Goal: Task Accomplishment & Management: Use online tool/utility

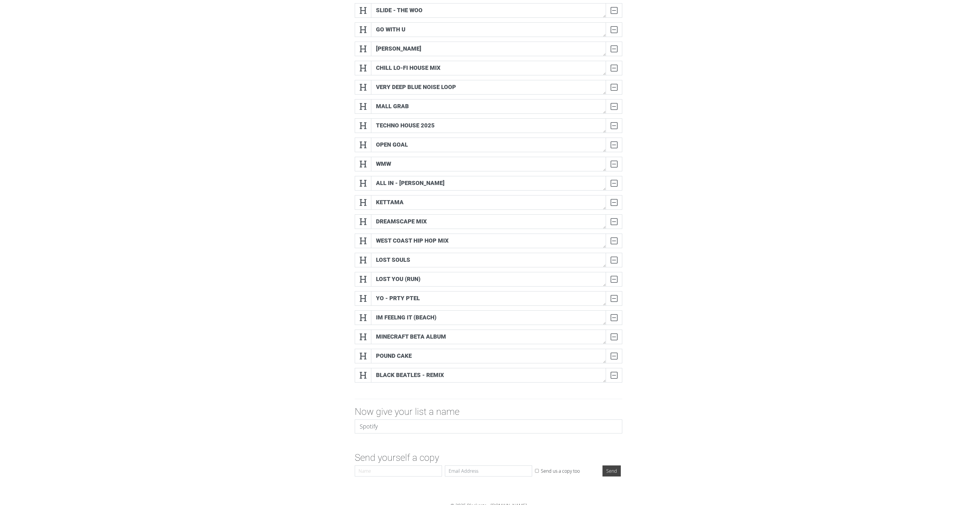
scroll to position [1, 0]
click at [488, 252] on div "DELETE" at bounding box center [610, 298] width 23 height 15
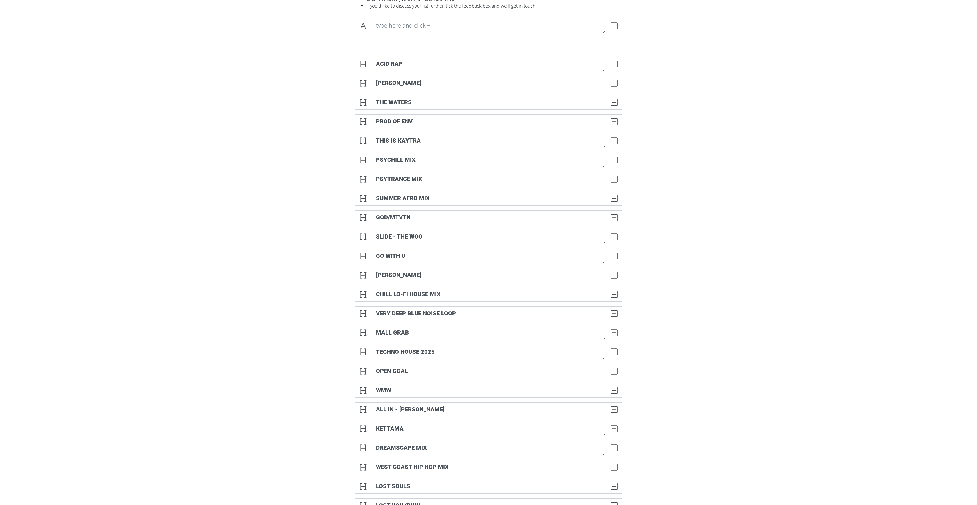
scroll to position [84, 0]
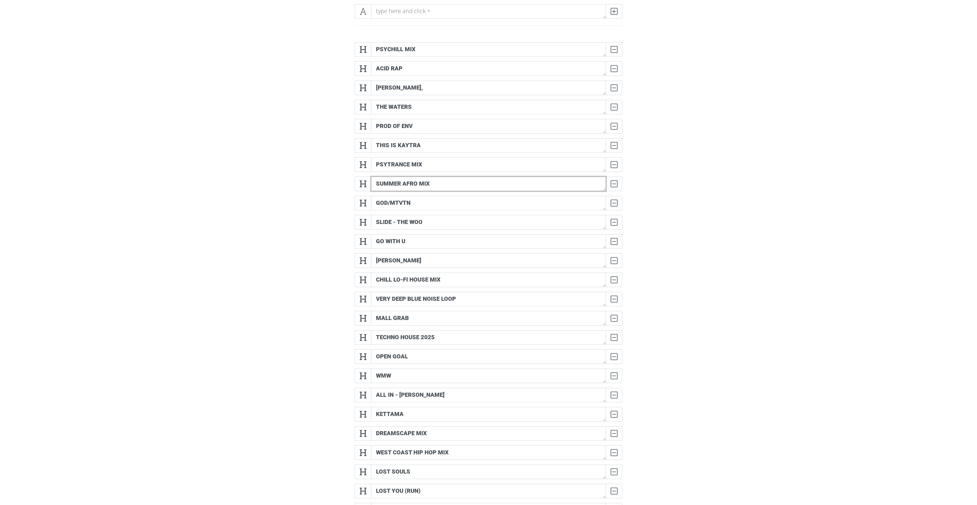
drag, startPoint x: 407, startPoint y: 199, endPoint x: 408, endPoint y: 92, distance: 106.5
click at [408, 92] on div "PSYCHILL MIX DELETE Acid Rap DELETE [PERSON_NAME], DELETE THE WATERS DELETE PRO…" at bounding box center [489, 310] width 268 height 537
drag, startPoint x: 446, startPoint y: 199, endPoint x: 446, endPoint y: 195, distance: 3.5
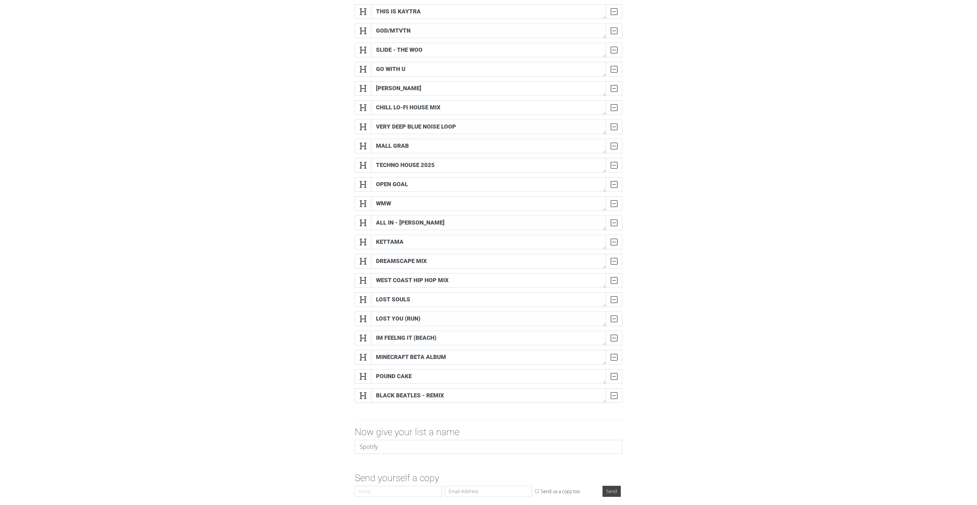
scroll to position [254, 0]
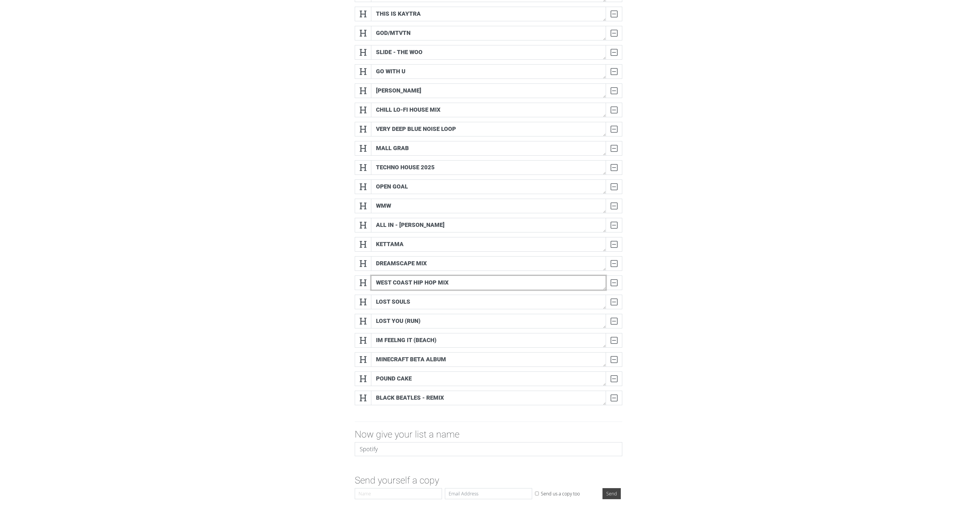
drag, startPoint x: 450, startPoint y: 304, endPoint x: 455, endPoint y: 86, distance: 218.2
click at [455, 86] on div "PSYCHILL MIX DELETE SUMMER AFRO MIX DELETE PSYTRANCE MIX DELETE Acid Rap DELETE…" at bounding box center [489, 140] width 268 height 537
click at [474, 252] on textarea "WEST COAST HIP HOP MIX" at bounding box center [488, 282] width 235 height 15
click at [488, 184] on form "PSYCHILL MIX DELETE SUMMER AFRO MIX DELETE PSYTRANCE MIX DELETE Acid Rap DELETE…" at bounding box center [488, 185] width 977 height 634
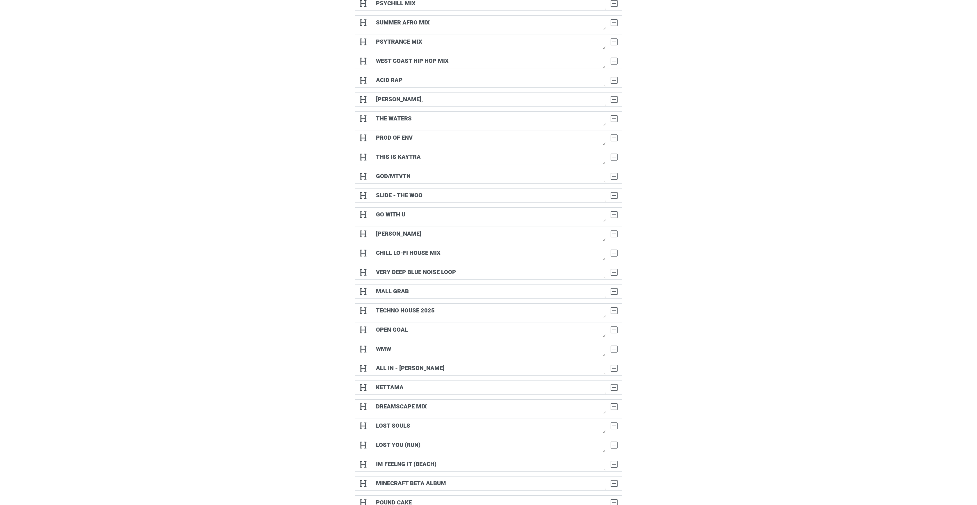
scroll to position [141, 0]
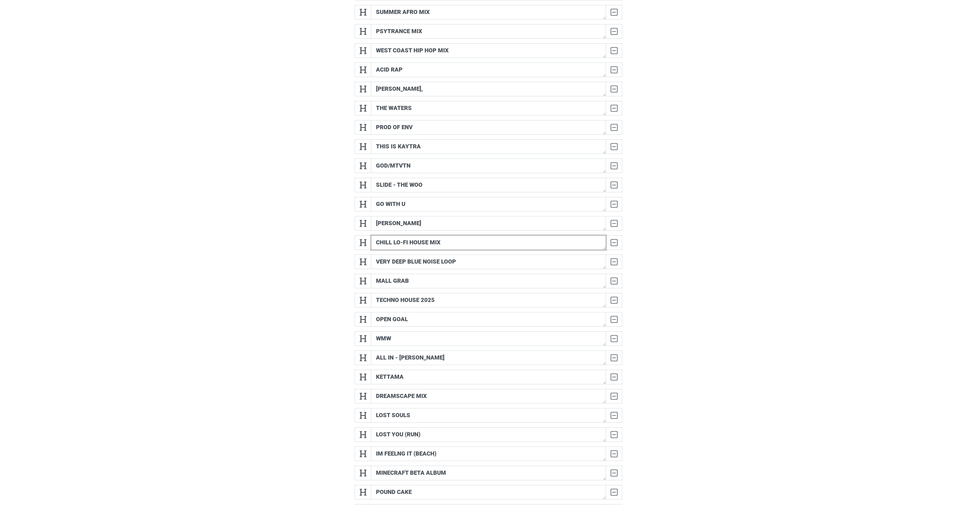
drag, startPoint x: 432, startPoint y: 259, endPoint x: 433, endPoint y: 89, distance: 170.4
click at [433, 89] on div "PSYCHILL MIX DELETE SUMMER AFRO MIX DELETE PSYTRANCE MIX DELETE WEST COAST HIP …" at bounding box center [489, 254] width 268 height 537
click at [456, 250] on textarea "CHILL LO-FI HOUSE MIX" at bounding box center [488, 242] width 235 height 15
drag, startPoint x: 464, startPoint y: 142, endPoint x: 463, endPoint y: 70, distance: 71.6
click at [463, 70] on div "PSYCHILL MIX DELETE SUMMER AFRO MIX DELETE PSYTRANCE MIX DELETE WEST COAST HIP …" at bounding box center [489, 254] width 268 height 537
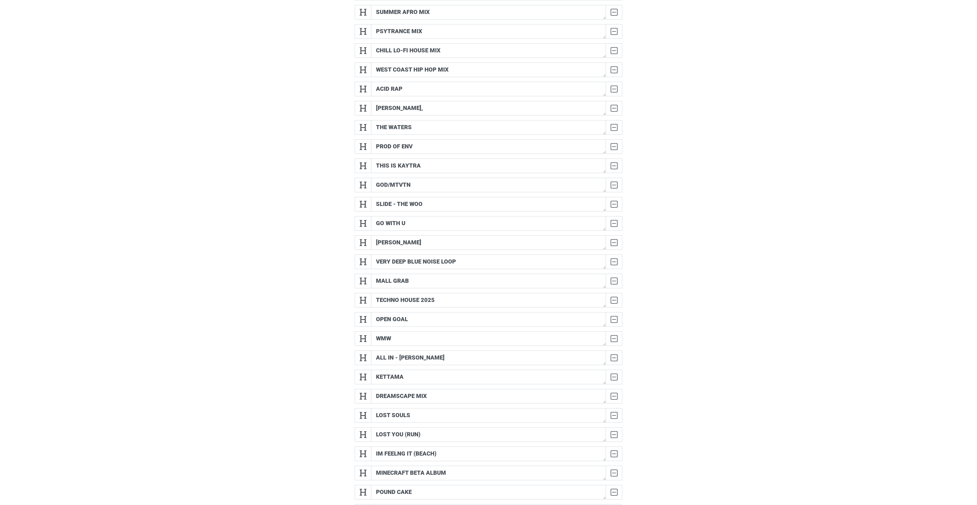
scroll to position [1, 0]
click at [442, 252] on textarea "DREAMSCAPE MIX" at bounding box center [488, 396] width 235 height 15
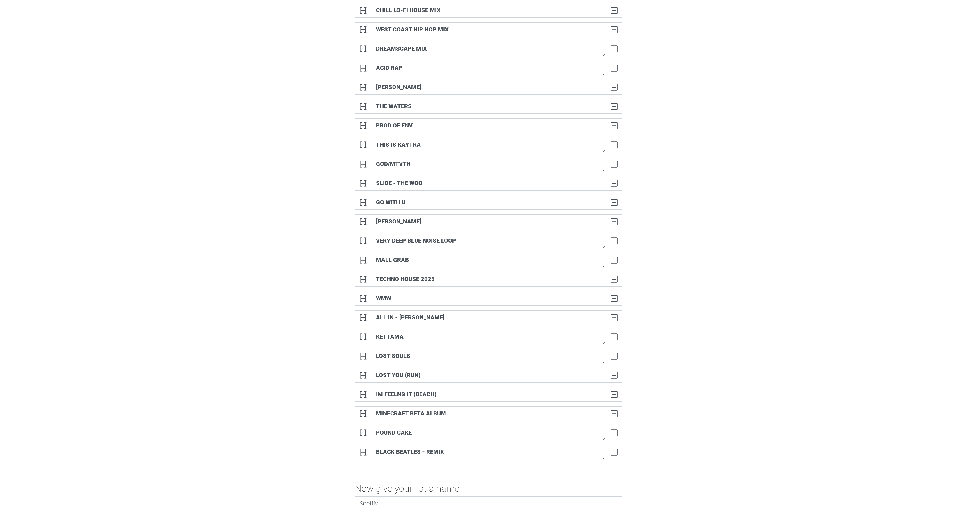
scroll to position [190, 0]
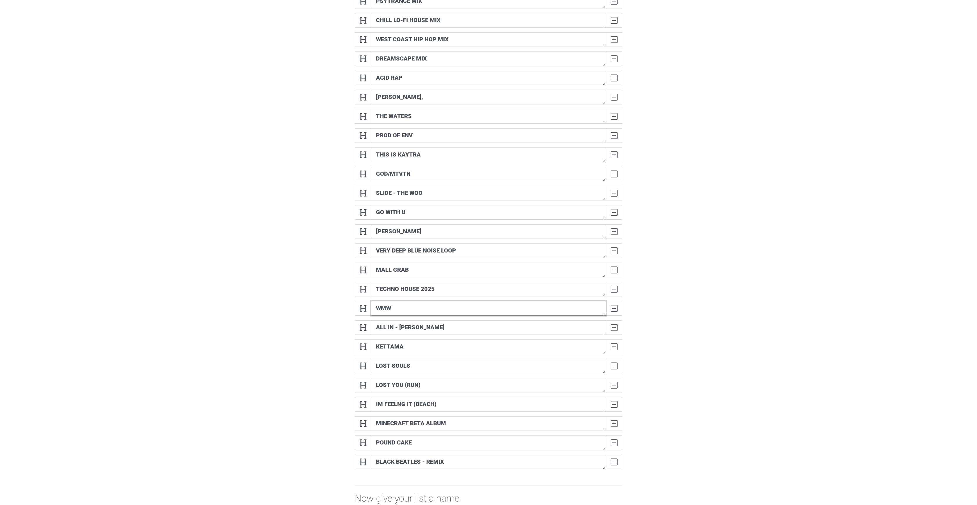
drag, startPoint x: 408, startPoint y: 330, endPoint x: 443, endPoint y: 113, distance: 219.1
click at [443, 113] on div "OPEN GOAL DELETE PSYCHILL MIX DELETE SUMMER AFRO MIX DELETE PSYTRANCE MIX DELET…" at bounding box center [489, 204] width 268 height 537
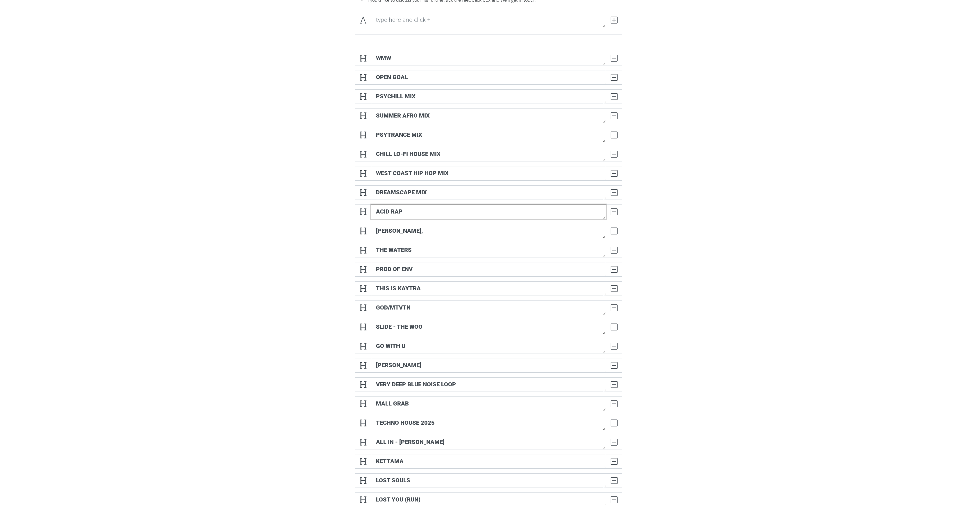
scroll to position [0, 0]
drag, startPoint x: 429, startPoint y: 227, endPoint x: 437, endPoint y: 40, distance: 187.5
click at [437, 40] on section "Online List Builder Add and remove items using the and buttons Drag and drop it…" at bounding box center [488, 331] width 977 height 744
click at [315, 195] on form "WMW DELETE OPEN GOAL DELETE PSYCHILL MIX DELETE SUMMER AFRO MIX DELETE PSYTRANC…" at bounding box center [488, 363] width 977 height 634
drag, startPoint x: 430, startPoint y: 245, endPoint x: 429, endPoint y: 118, distance: 126.8
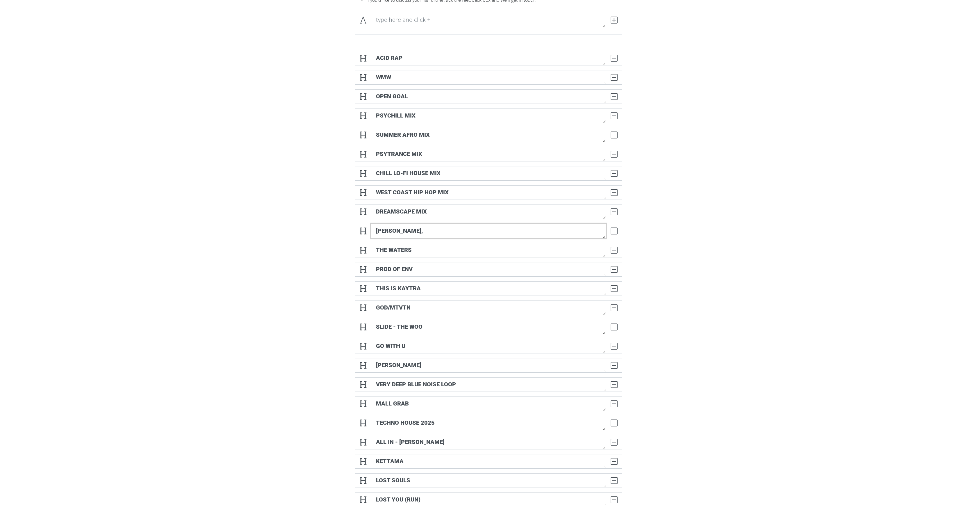
click at [429, 118] on div "Acid Rap DELETE WMW DELETE OPEN GOAL DELETE PSYCHILL MIX DELETE SUMMER AFRO MIX…" at bounding box center [489, 319] width 268 height 537
drag, startPoint x: 432, startPoint y: 265, endPoint x: 440, endPoint y: 58, distance: 207.2
click at [440, 58] on div "Acid Rap DELETE [PERSON_NAME], DELETE WMW DELETE OPEN GOAL DELETE PSYCHILL MIX …" at bounding box center [489, 319] width 332 height 547
click at [430, 252] on textarea "THE WATERS" at bounding box center [488, 250] width 235 height 15
click at [432, 252] on textarea "THE WATERS" at bounding box center [488, 250] width 235 height 15
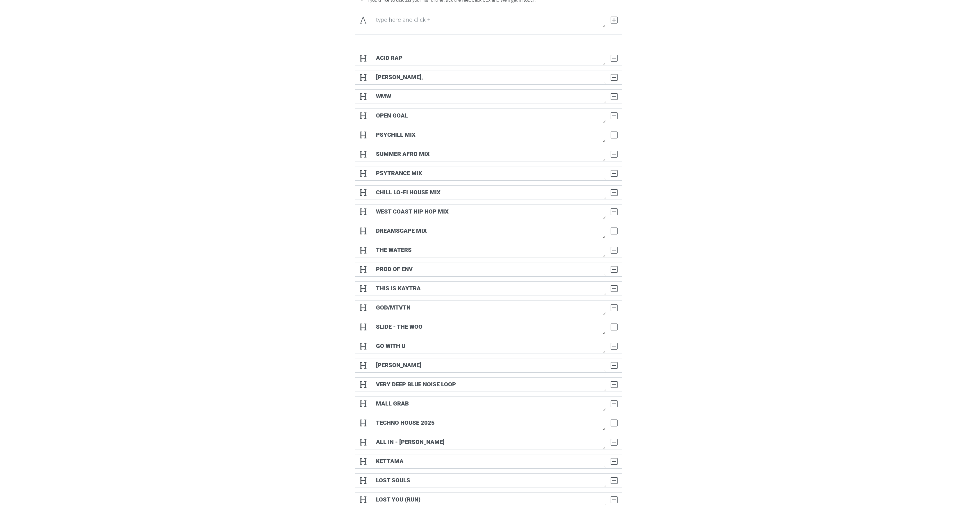
click at [488, 252] on form "Acid Rap DELETE [PERSON_NAME], DELETE WMW DELETE OPEN GOAL DELETE PSYCHILL MIX …" at bounding box center [488, 363] width 977 height 634
drag, startPoint x: 462, startPoint y: 87, endPoint x: 459, endPoint y: 107, distance: 20.0
click at [459, 107] on div "Acid Rap DELETE THE WATERS DELETE [PERSON_NAME], DELETE WMW DELETE OPEN GOAL DE…" at bounding box center [489, 319] width 268 height 537
click at [488, 108] on form "Acid Rap DELETE THE WATERS DELETE [PERSON_NAME], DELETE WMW DELETE OPEN GOAL DE…" at bounding box center [488, 363] width 977 height 634
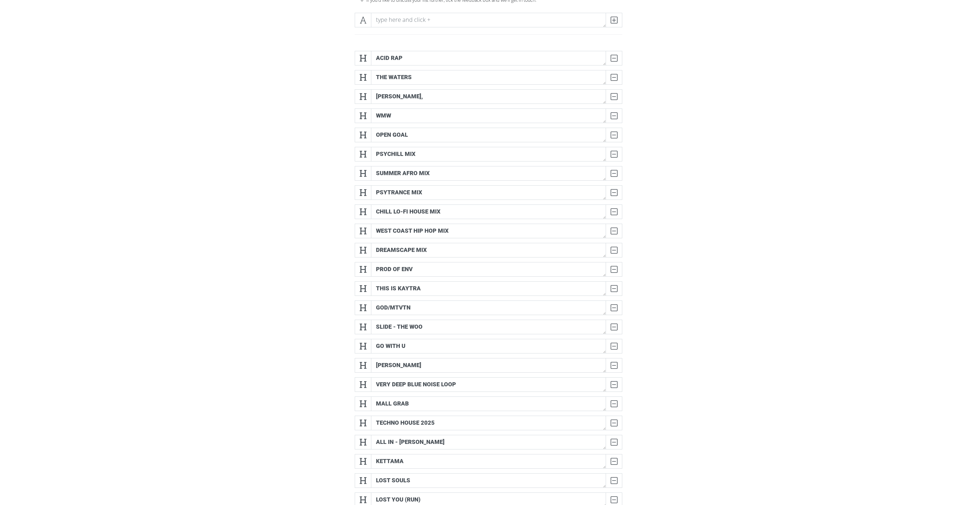
scroll to position [0, 0]
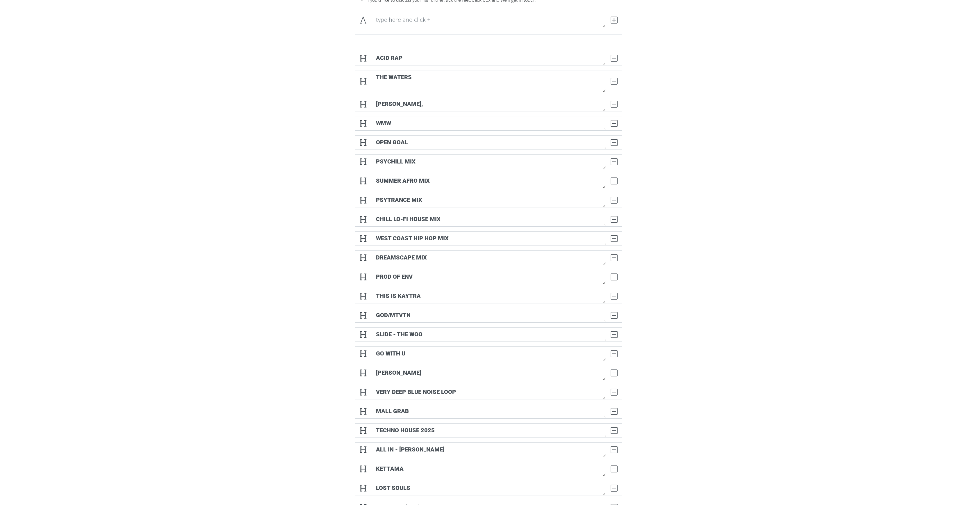
click at [488, 92] on textarea "THE WATERS" at bounding box center [488, 81] width 235 height 22
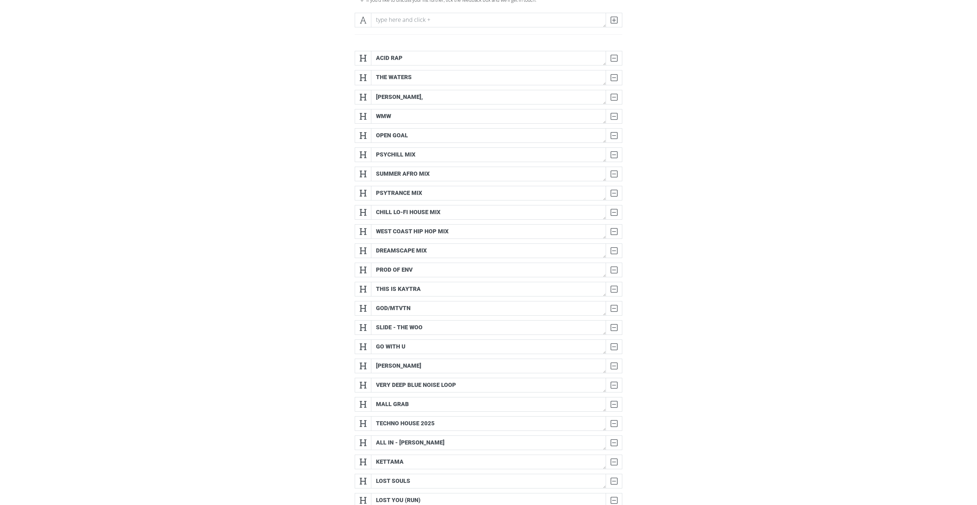
click at [488, 85] on textarea "THE WATERS" at bounding box center [488, 77] width 235 height 15
click at [488, 252] on div "Acid Rap DELETE THE WATERS DELETE [PERSON_NAME], DELETE WMW DELETE OPEN GOAL DE…" at bounding box center [489, 320] width 268 height 539
click at [488, 252] on textarea "GOD/MTVTN" at bounding box center [488, 309] width 235 height 15
click at [488, 252] on textarea "THIS IS KAYTRA" at bounding box center [488, 289] width 235 height 15
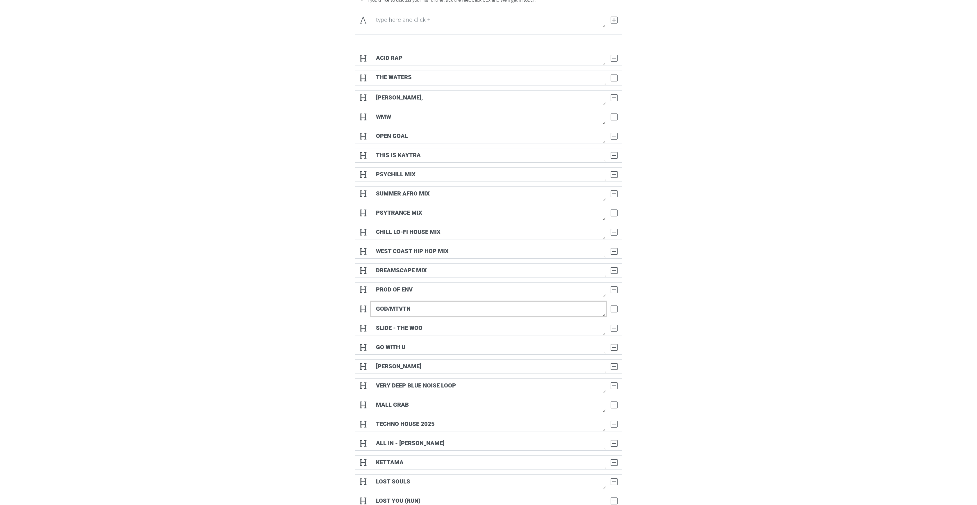
drag, startPoint x: 585, startPoint y: 323, endPoint x: 580, endPoint y: 241, distance: 81.6
click at [488, 241] on div "Acid Rap DELETE THE WATERS DELETE [PERSON_NAME], DELETE WMW DELETE OPEN GOAL DE…" at bounding box center [489, 320] width 268 height 539
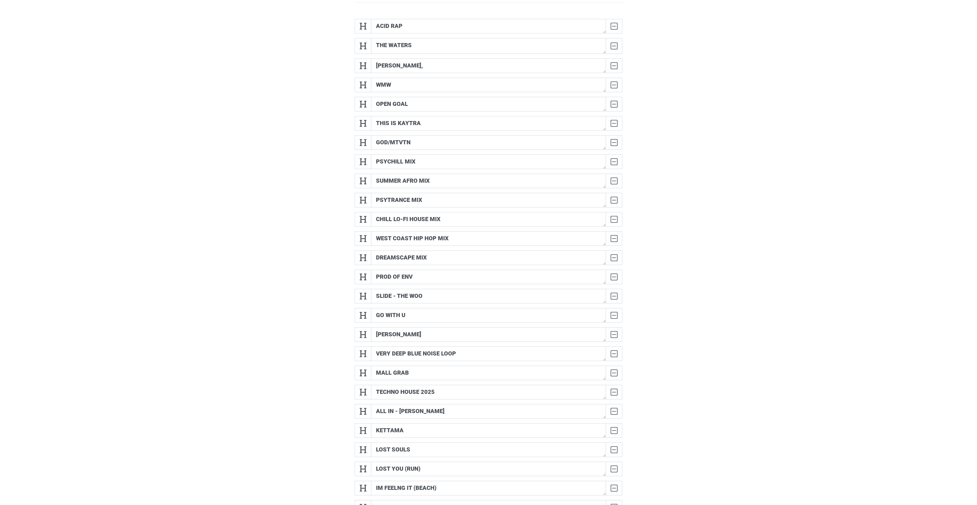
scroll to position [131, 0]
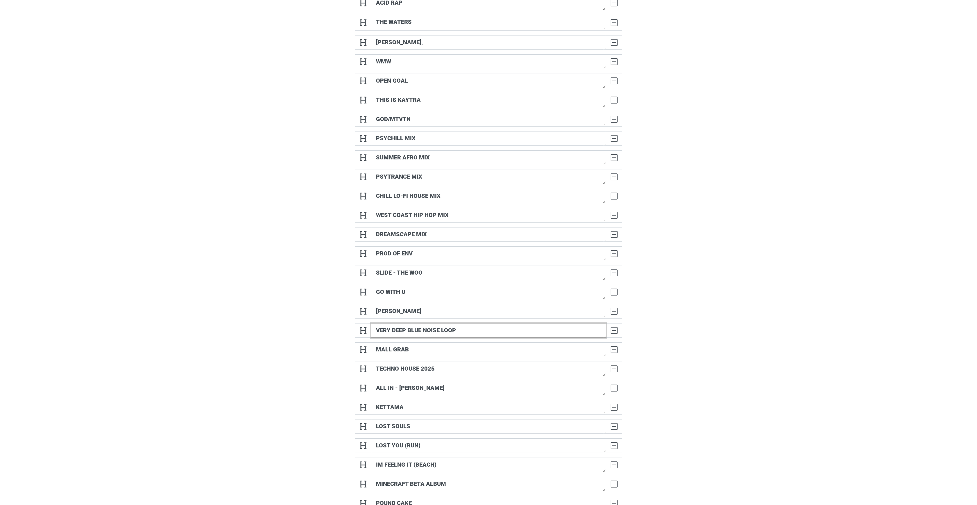
drag, startPoint x: 478, startPoint y: 351, endPoint x: 469, endPoint y: 245, distance: 106.8
click at [469, 245] on div "Acid Rap DELETE THE WATERS DELETE [PERSON_NAME], DELETE WMW DELETE OPEN GOAL DE…" at bounding box center [489, 265] width 268 height 539
click at [488, 231] on div "Acid Rap DELETE THE WATERS DELETE [PERSON_NAME], DELETE WMW DELETE OPEN GOAL DE…" at bounding box center [489, 265] width 268 height 539
click at [488, 232] on form "Acid Rap DELETE THE WATERS DELETE [PERSON_NAME], DELETE WMW DELETE OPEN GOAL DE…" at bounding box center [488, 308] width 977 height 635
drag, startPoint x: 423, startPoint y: 134, endPoint x: 412, endPoint y: 70, distance: 65.6
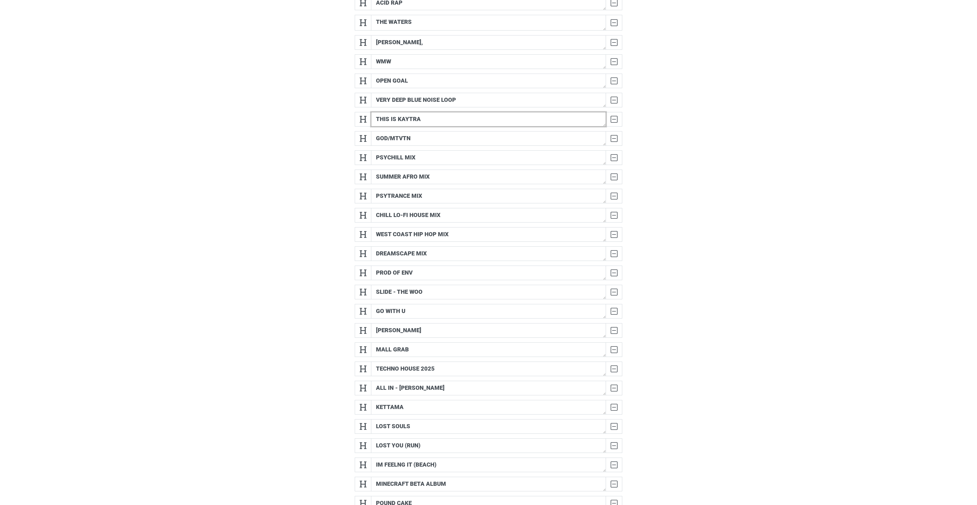
click at [412, 70] on div "Acid Rap DELETE THE WATERS DELETE [PERSON_NAME], DELETE WMW DELETE OPEN GOAL DE…" at bounding box center [489, 265] width 268 height 539
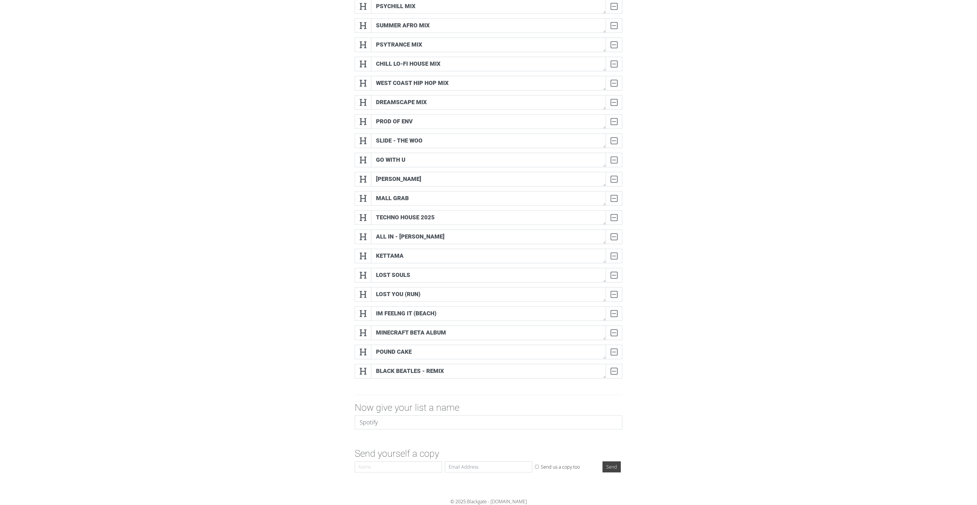
scroll to position [277, 0]
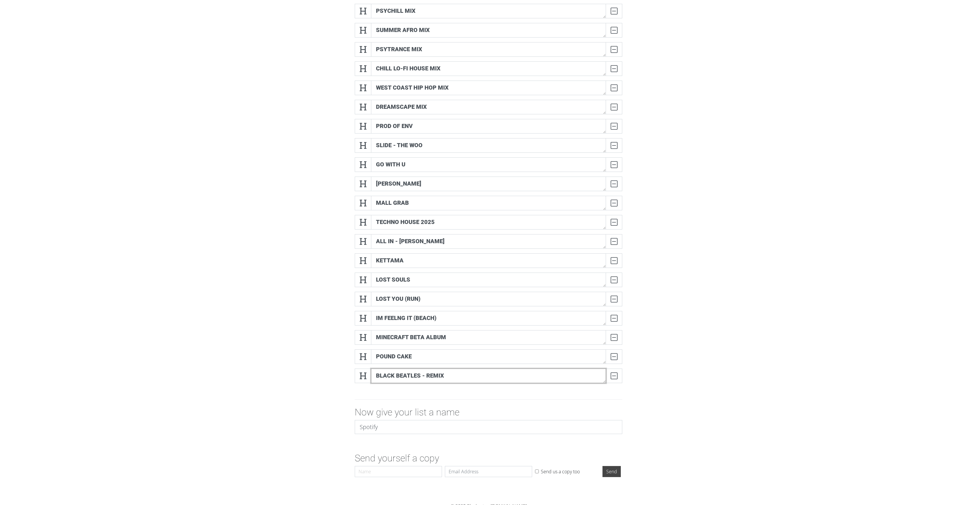
drag, startPoint x: 393, startPoint y: 401, endPoint x: 403, endPoint y: 288, distance: 113.3
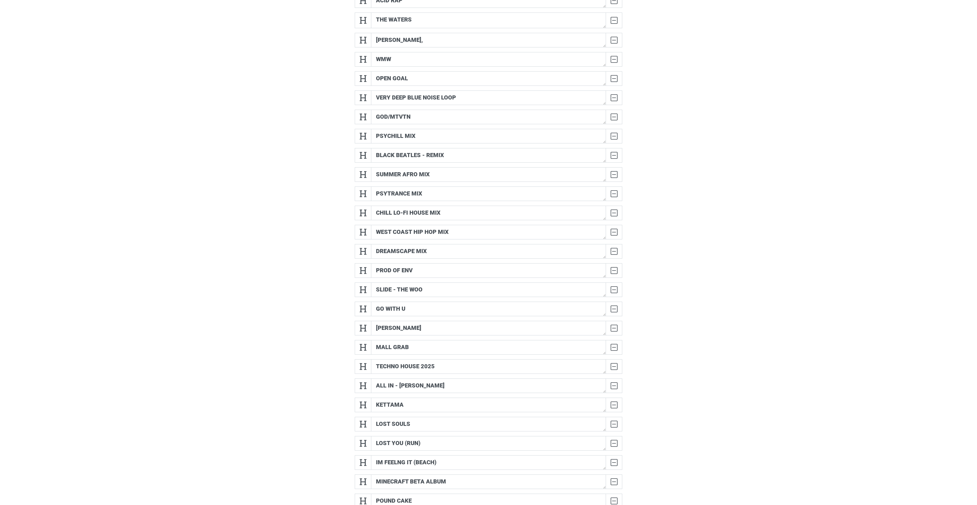
scroll to position [149, 0]
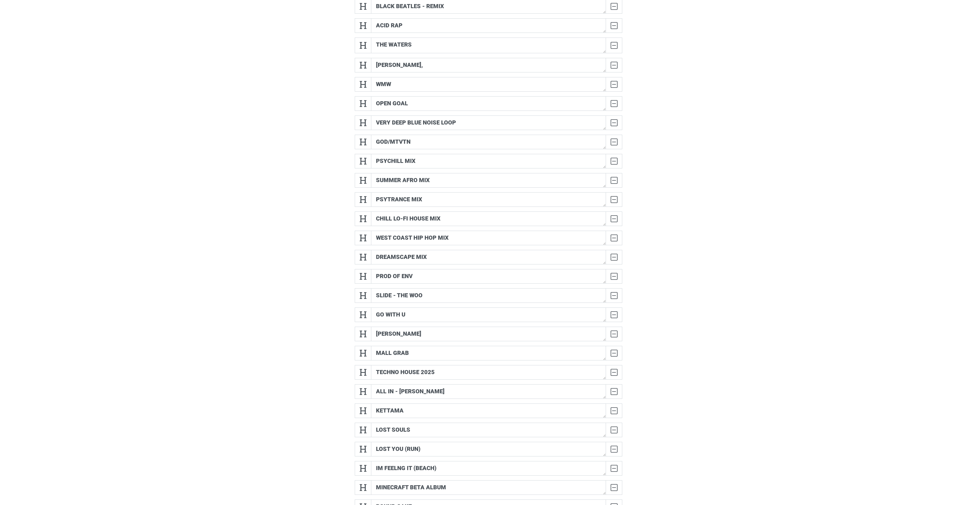
drag, startPoint x: 453, startPoint y: 403, endPoint x: 453, endPoint y: 397, distance: 5.2
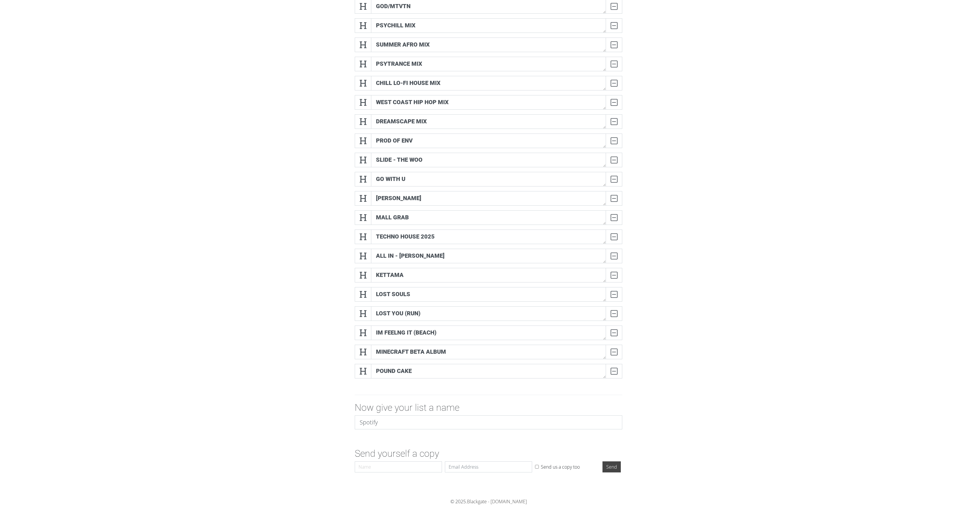
scroll to position [294, 0]
drag, startPoint x: 414, startPoint y: 387, endPoint x: 438, endPoint y: 248, distance: 141.6
click at [438, 248] on div "BLACK BEATLES - REMIX DELETE THIS IS [PERSON_NAME] DELETE Acid Rap DELETE THE W…" at bounding box center [489, 113] width 268 height 539
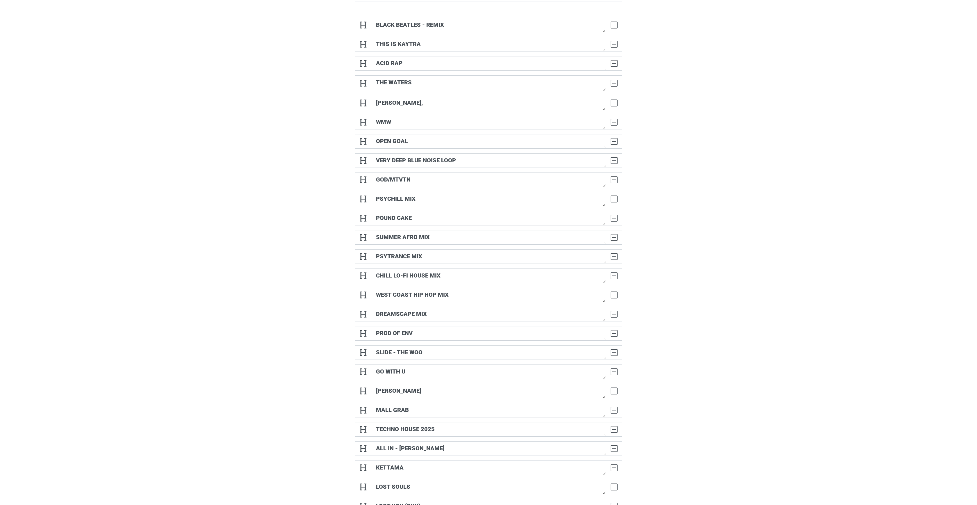
scroll to position [101, 0]
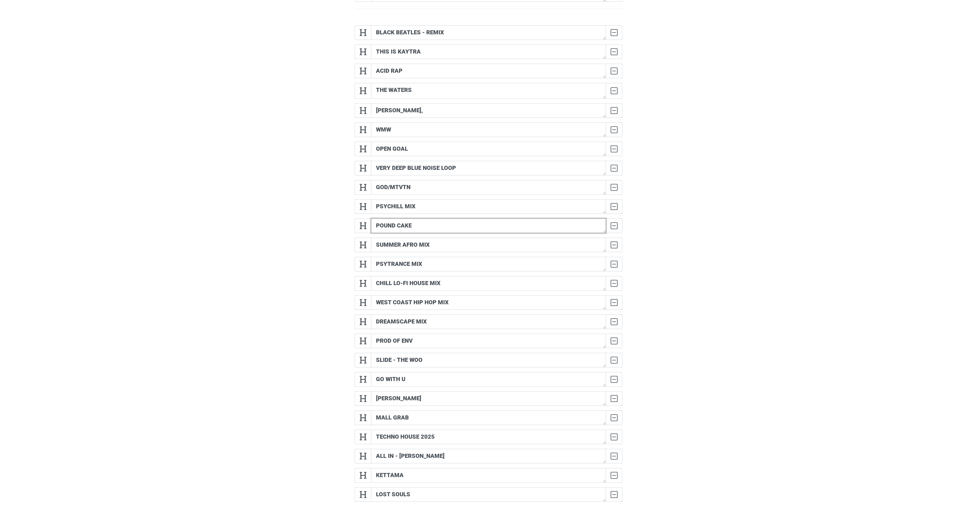
drag, startPoint x: 411, startPoint y: 244, endPoint x: 407, endPoint y: 116, distance: 128.1
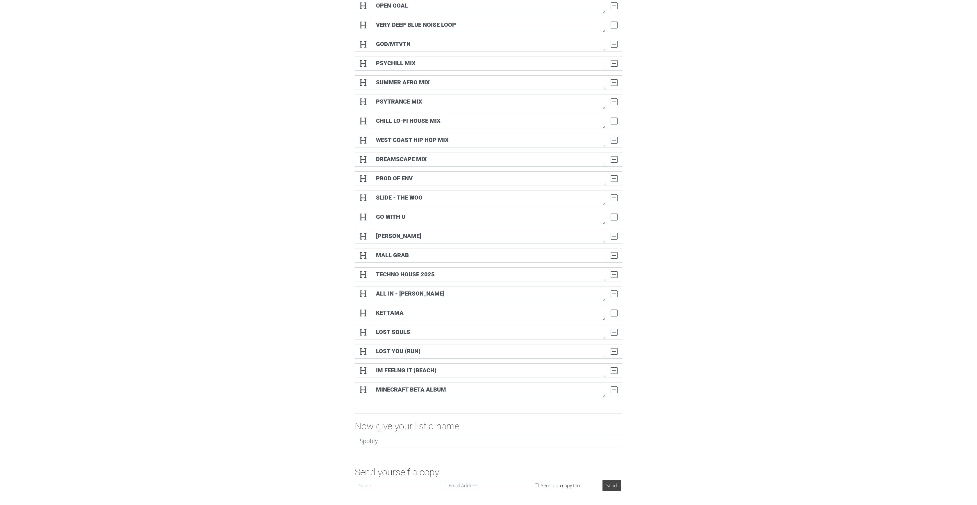
scroll to position [268, 0]
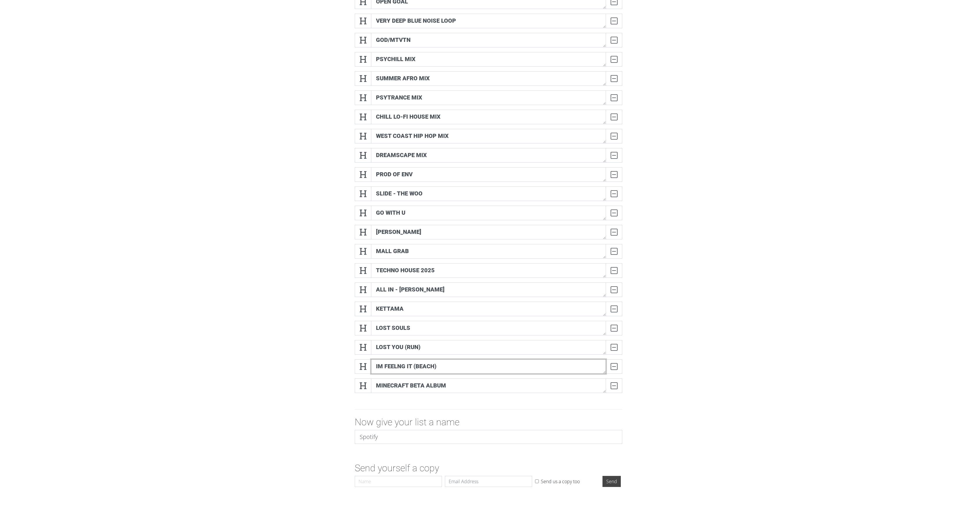
drag, startPoint x: 419, startPoint y: 391, endPoint x: 419, endPoint y: 362, distance: 29.1
click at [488, 252] on form "POUND CAKE DELETE BLACK BEATLES - REMIX DELETE THIS IS [PERSON_NAME] DELETE Aci…" at bounding box center [488, 171] width 977 height 635
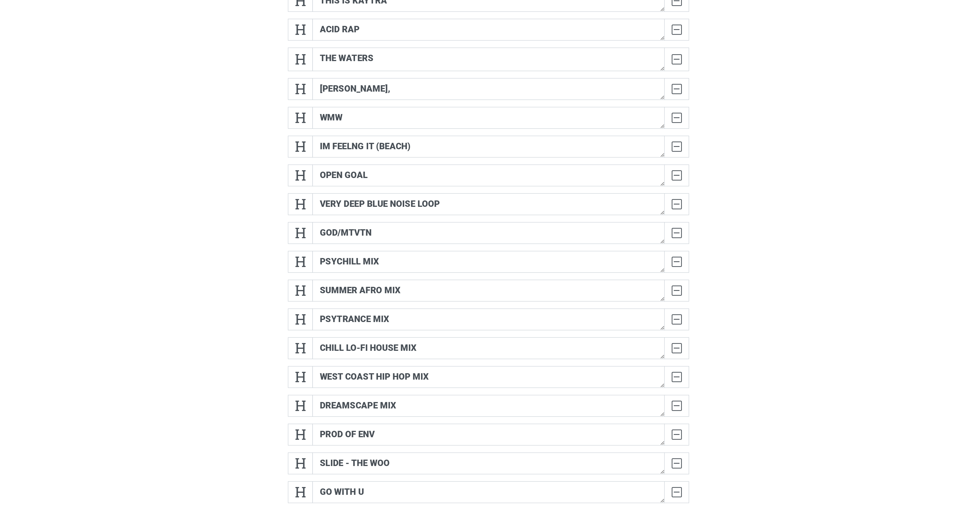
scroll to position [172, 0]
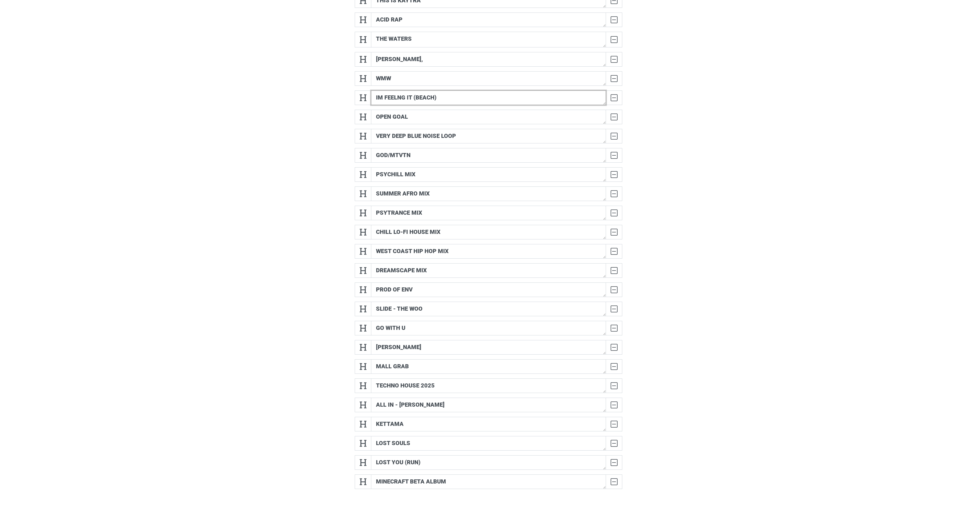
click at [430, 105] on textarea "IM FEELNG IT (BEACH)" at bounding box center [488, 97] width 235 height 15
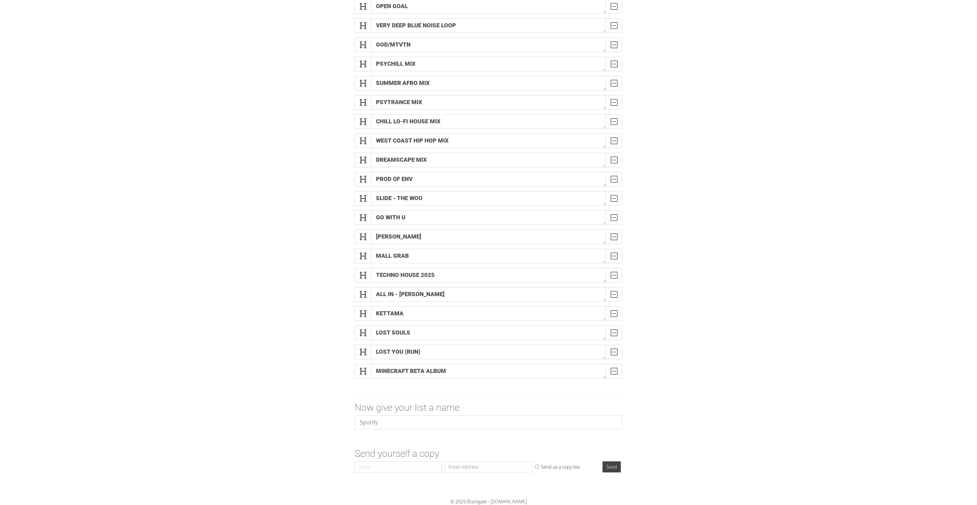
scroll to position [322, 0]
drag, startPoint x: 414, startPoint y: 340, endPoint x: 422, endPoint y: 230, distance: 110.8
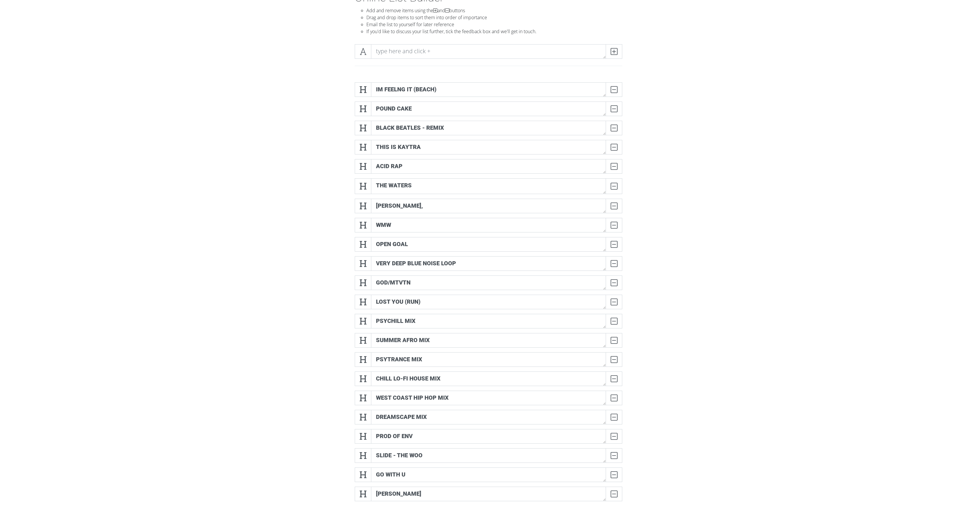
scroll to position [3, 0]
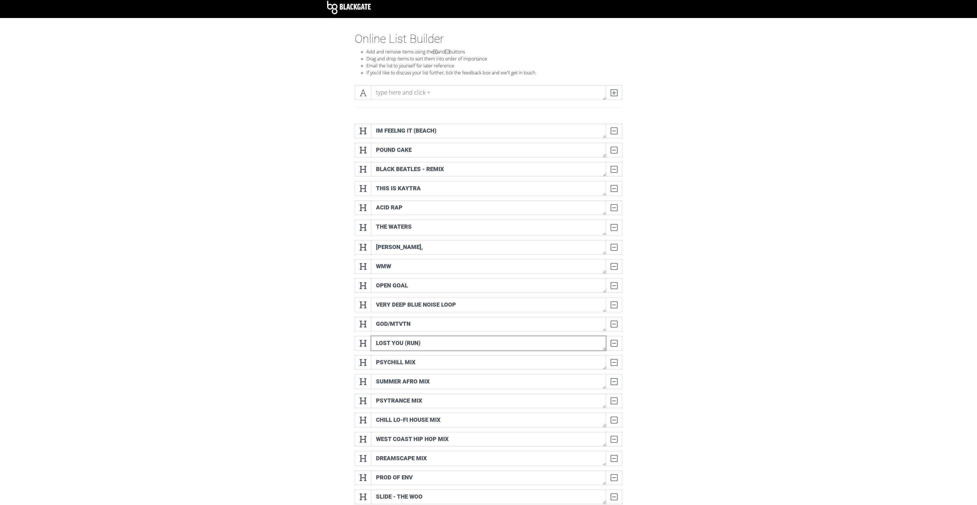
drag, startPoint x: 408, startPoint y: 364, endPoint x: 444, endPoint y: 242, distance: 126.6
click at [440, 252] on textarea "LOST YOU (RUN)" at bounding box center [488, 343] width 235 height 15
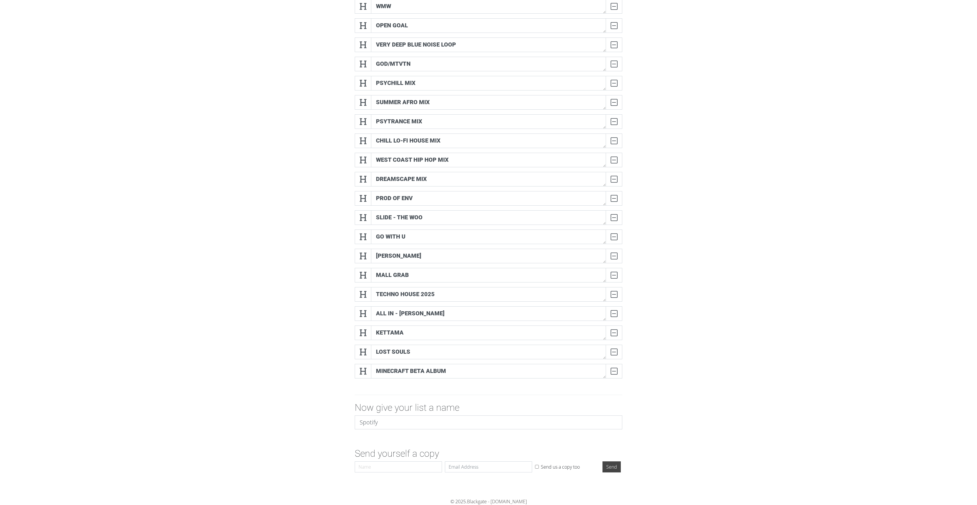
scroll to position [322, 0]
drag, startPoint x: 409, startPoint y: 337, endPoint x: 432, endPoint y: 222, distance: 116.9
click at [488, 226] on form "LOST YOU (RUN) DELETE IM FEELNG IT (BEACH) DELETE POUND CAKE DELETE BLACK BEATL…" at bounding box center [488, 157] width 977 height 635
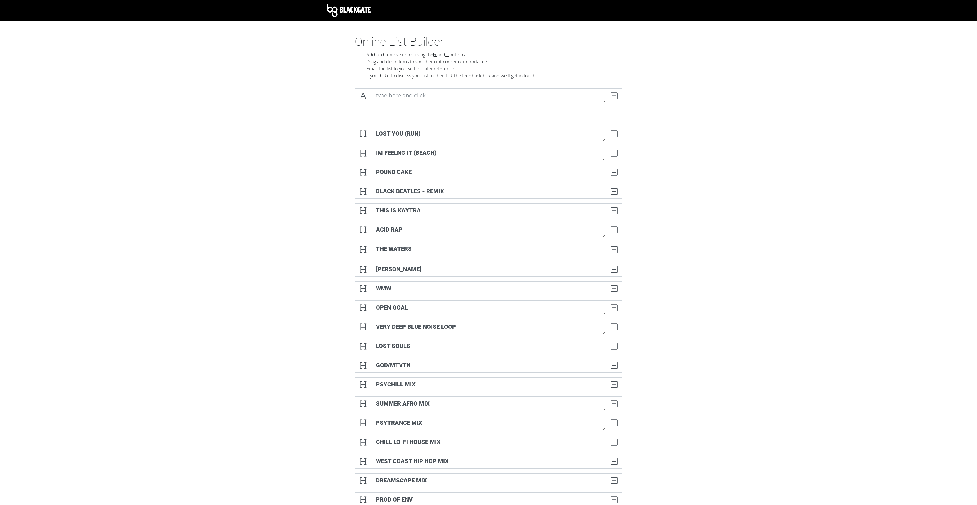
scroll to position [0, 0]
drag, startPoint x: 404, startPoint y: 363, endPoint x: 415, endPoint y: 118, distance: 245.7
click at [418, 252] on textarea "LOST SOULS" at bounding box center [488, 346] width 235 height 15
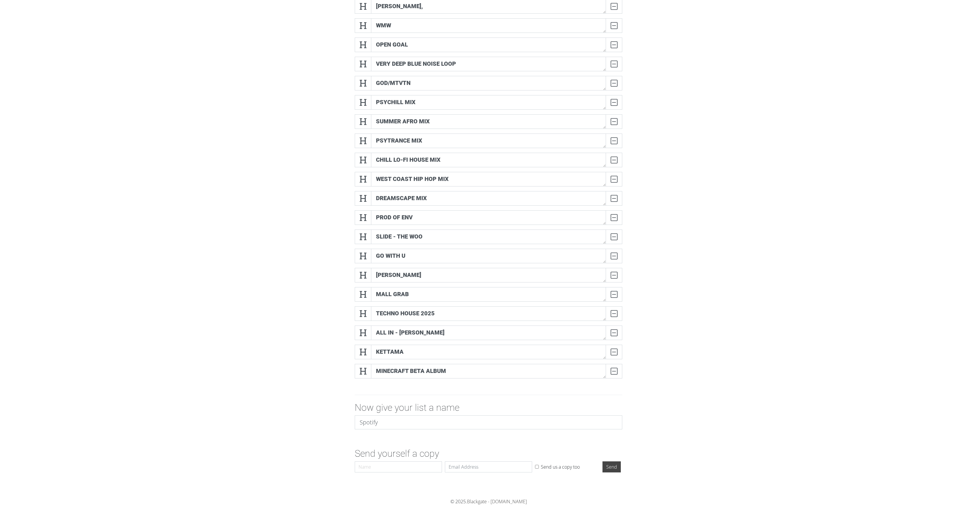
scroll to position [322, 0]
click at [429, 252] on textarea "KETTAMA" at bounding box center [488, 352] width 235 height 15
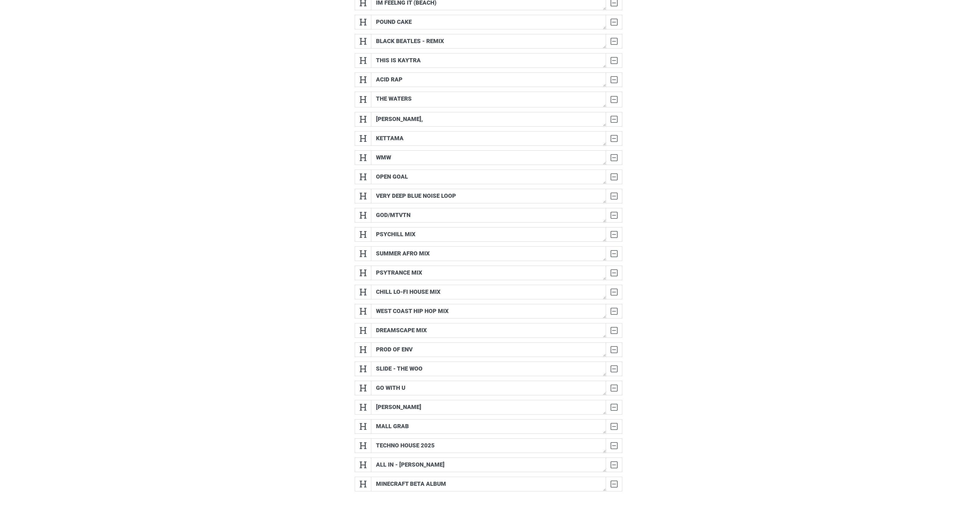
scroll to position [140, 0]
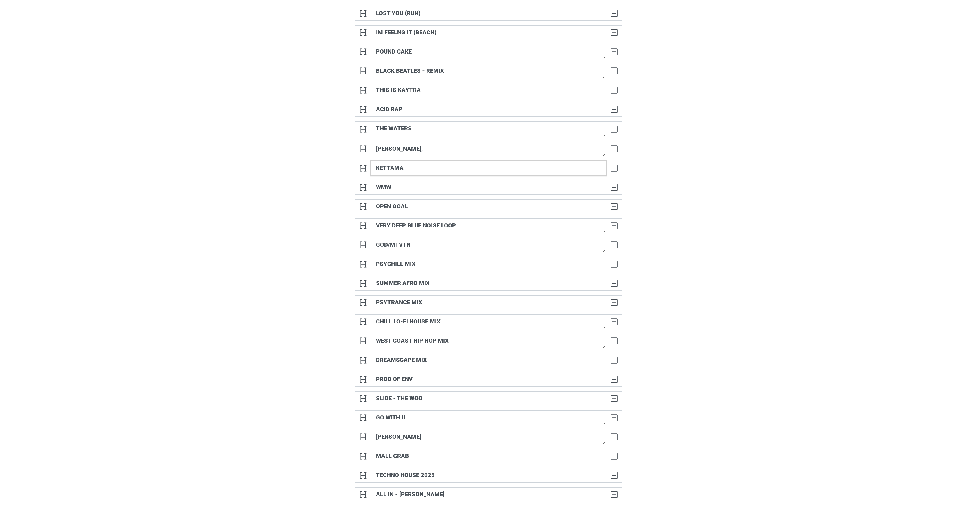
drag, startPoint x: 425, startPoint y: 181, endPoint x: 435, endPoint y: 6, distance: 176.0
click at [435, 6] on div "LOST SOULS DELETE LOST YOU (RUN) DELETE IM FEELNG IT (BEACH) DELETE POUND CAKE …" at bounding box center [489, 256] width 268 height 539
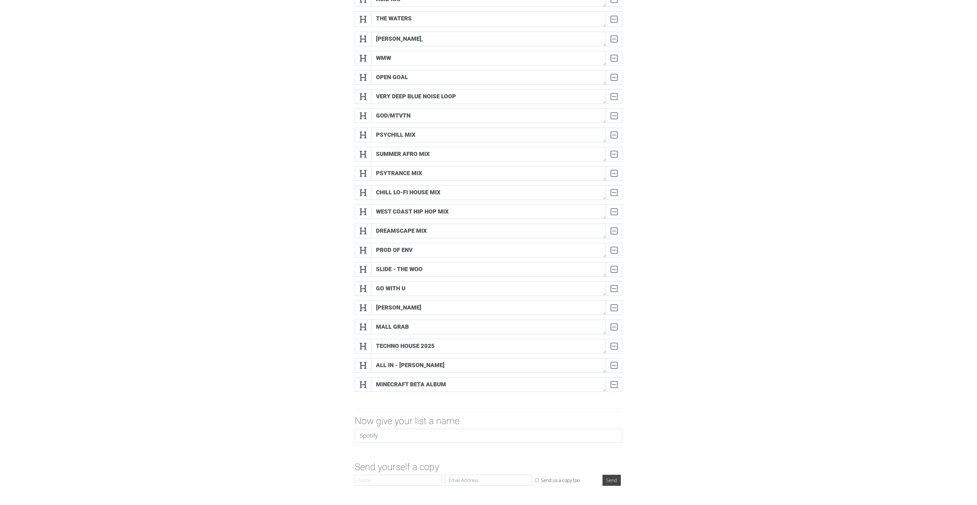
scroll to position [278, 0]
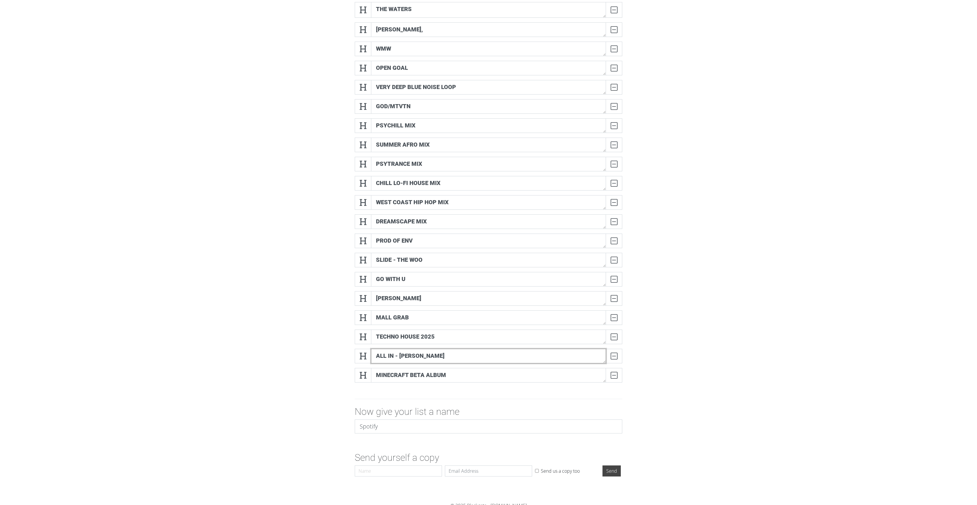
drag, startPoint x: 426, startPoint y: 380, endPoint x: 421, endPoint y: 188, distance: 192.0
click at [421, 188] on div "[PERSON_NAME] LOST SOULS DELETE LOST YOU (RUN) DELETE IM FEELNG IT (BEACH) DELE…" at bounding box center [489, 117] width 268 height 539
click at [437, 252] on textarea "ALL IN - [PERSON_NAME]" at bounding box center [488, 356] width 235 height 15
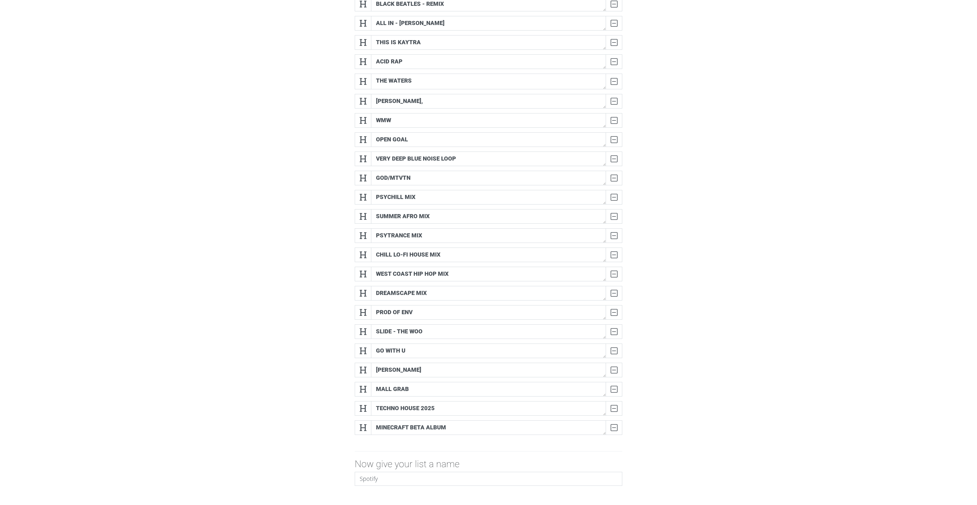
scroll to position [1, 0]
drag, startPoint x: 415, startPoint y: 415, endPoint x: 435, endPoint y: 320, distance: 97.0
click at [435, 252] on div "[PERSON_NAME] LOST SOULS DELETE LOST YOU (RUN) DELETE IM FEELNG IT (BEACH) DELE…" at bounding box center [489, 170] width 268 height 539
click at [445, 252] on textarea "MALL GRAB" at bounding box center [488, 389] width 235 height 15
drag, startPoint x: 391, startPoint y: 412, endPoint x: 391, endPoint y: 407, distance: 4.7
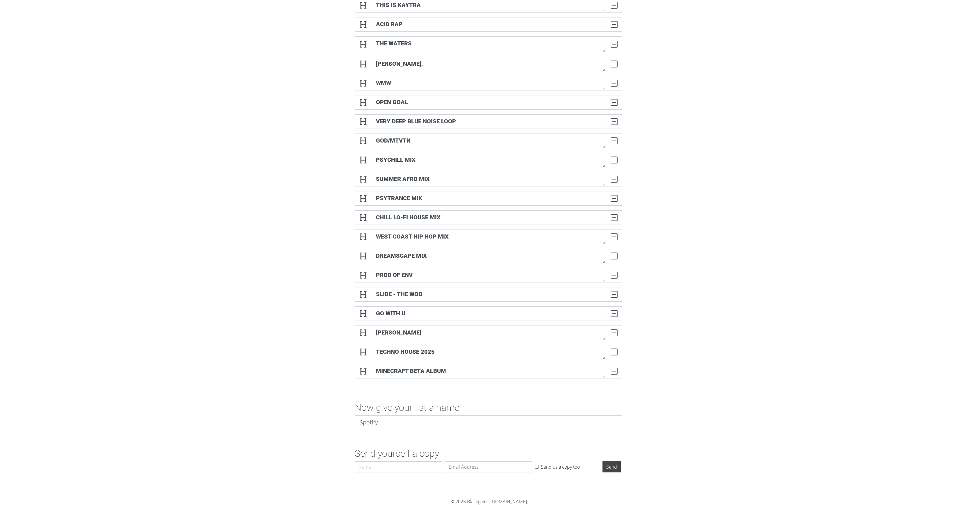
scroll to position [322, 0]
drag, startPoint x: 414, startPoint y: 320, endPoint x: 430, endPoint y: 172, distance: 148.6
click at [430, 172] on div "[PERSON_NAME] LOST SOULS DELETE LOST YOU (RUN) DELETE MALL GRAB DELETE IM FEELN…" at bounding box center [489, 113] width 268 height 539
click at [399, 252] on textarea "[PERSON_NAME]" at bounding box center [488, 332] width 235 height 15
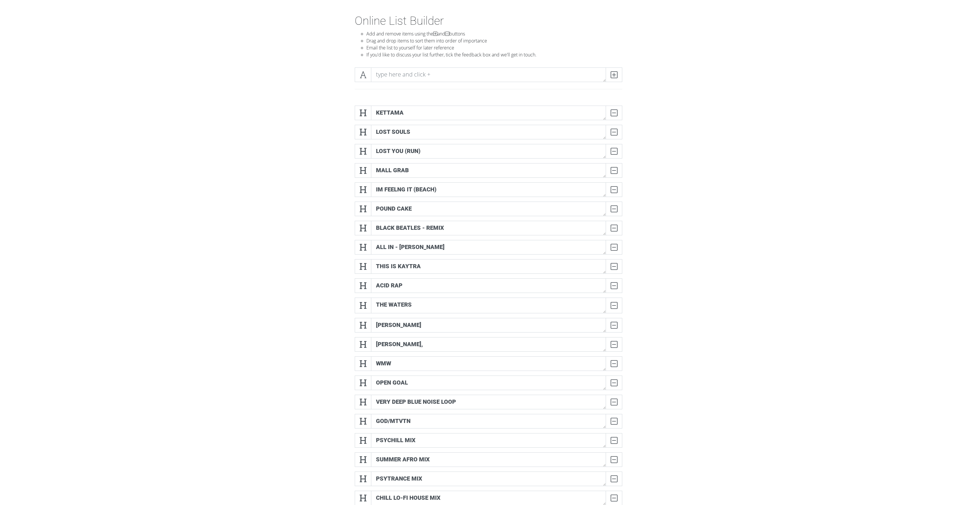
scroll to position [0, 0]
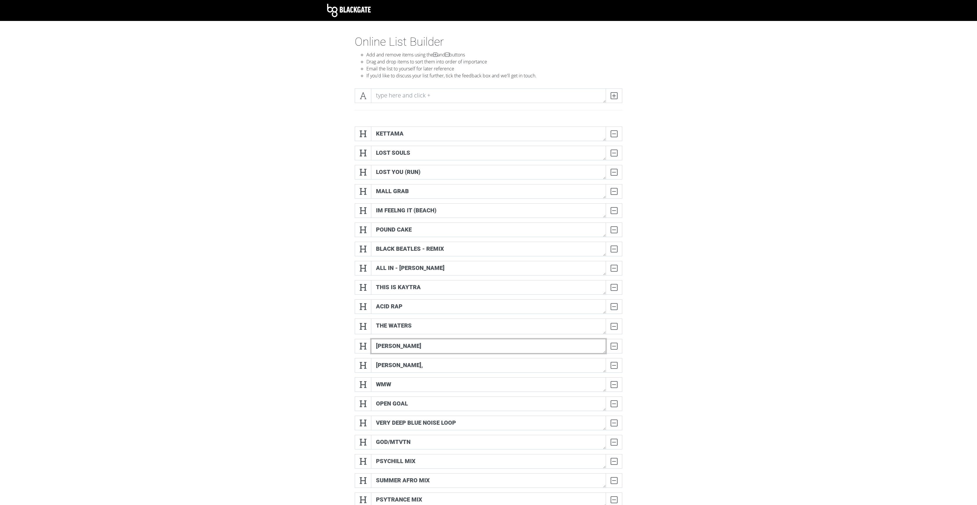
drag, startPoint x: 421, startPoint y: 365, endPoint x: 444, endPoint y: 156, distance: 209.6
click at [444, 156] on div "[PERSON_NAME] LOST SOULS DELETE LOST YOU (RUN) DELETE MALL GRAB DELETE IM FEELN…" at bounding box center [489, 396] width 268 height 539
click at [429, 252] on textarea "[PERSON_NAME]" at bounding box center [488, 346] width 235 height 15
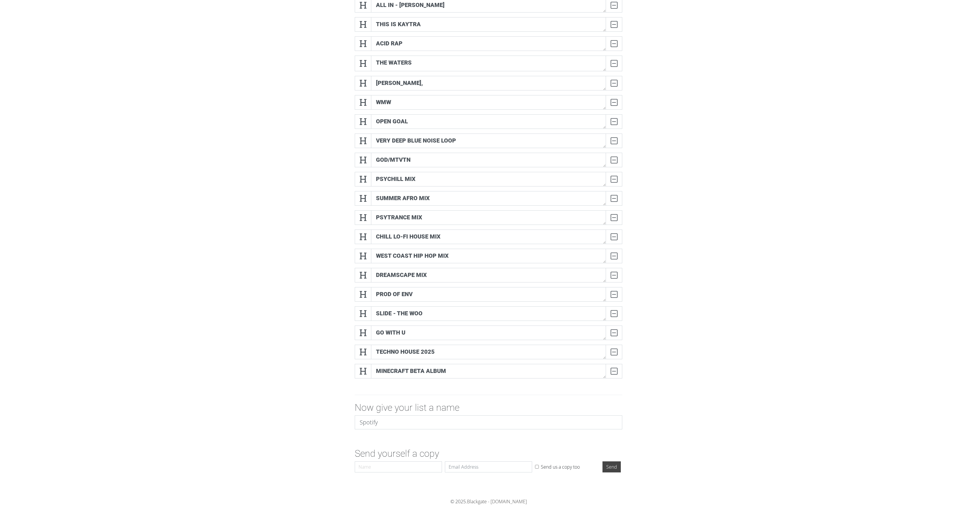
scroll to position [322, 0]
drag, startPoint x: 437, startPoint y: 357, endPoint x: 689, endPoint y: 289, distance: 261.6
click at [488, 252] on form "[PERSON_NAME] [PERSON_NAME] LOST SOULS DELETE LOST YOU (RUN) DELETE MALL GRAB D…" at bounding box center [488, 157] width 977 height 635
drag, startPoint x: 422, startPoint y: 399, endPoint x: 408, endPoint y: 254, distance: 146.1
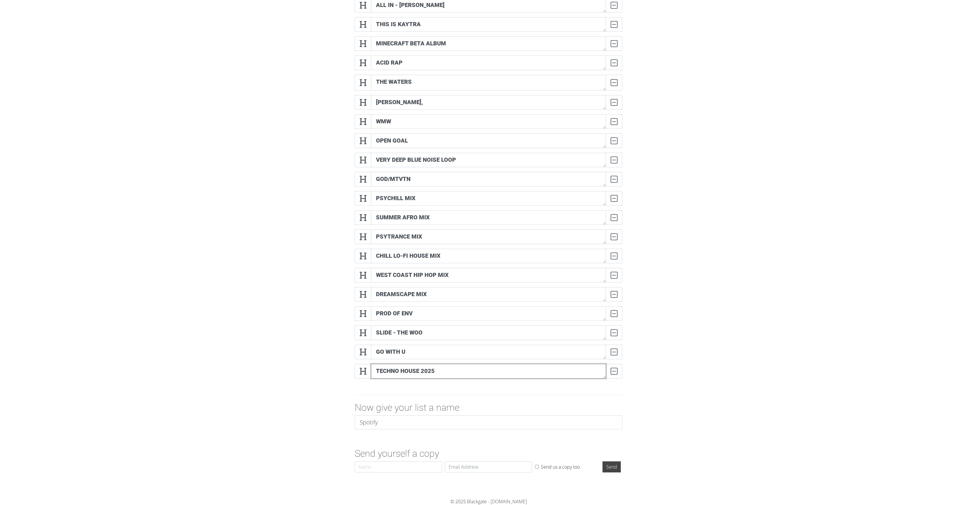
click at [408, 252] on div "[PERSON_NAME] [PERSON_NAME] LOST SOULS DELETE LOST YOU (RUN) DELETE MALL GRAB D…" at bounding box center [489, 113] width 268 height 539
click at [422, 252] on textarea "TECHNO HOUSE 2025" at bounding box center [488, 371] width 235 height 15
click at [488, 252] on form "[PERSON_NAME] [PERSON_NAME] LOST SOULS DELETE LOST YOU (RUN) DELETE MALL GRAB D…" at bounding box center [488, 157] width 977 height 635
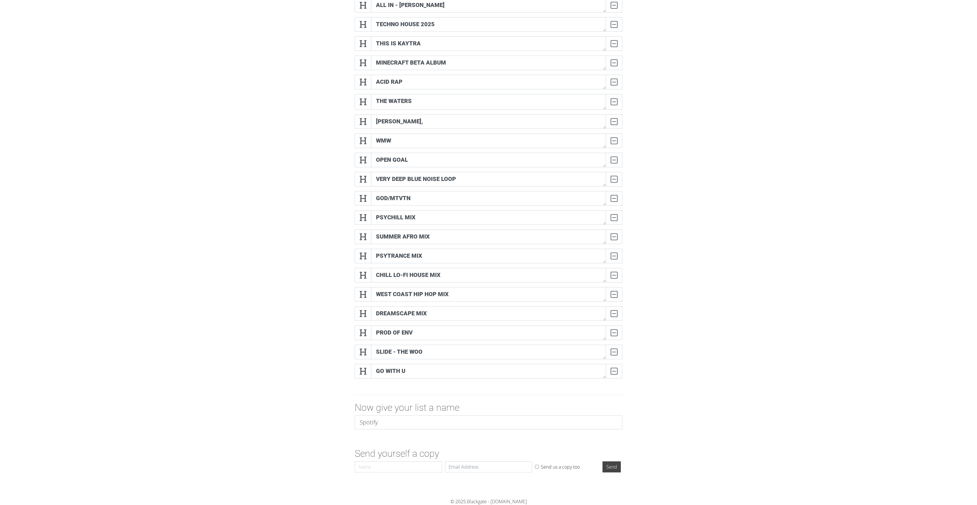
drag, startPoint x: 485, startPoint y: 395, endPoint x: 486, endPoint y: 49, distance: 346.1
drag, startPoint x: 421, startPoint y: 357, endPoint x: 421, endPoint y: 321, distance: 36.7
click at [421, 252] on div "[PERSON_NAME] [PERSON_NAME] LOST SOULS DELETE LOST YOU (RUN) DELETE MALL GRAB D…" at bounding box center [489, 113] width 268 height 539
click at [488, 219] on form "[PERSON_NAME] [PERSON_NAME] LOST SOULS DELETE LOST YOU (RUN) DELETE MALL GRAB D…" at bounding box center [488, 157] width 977 height 635
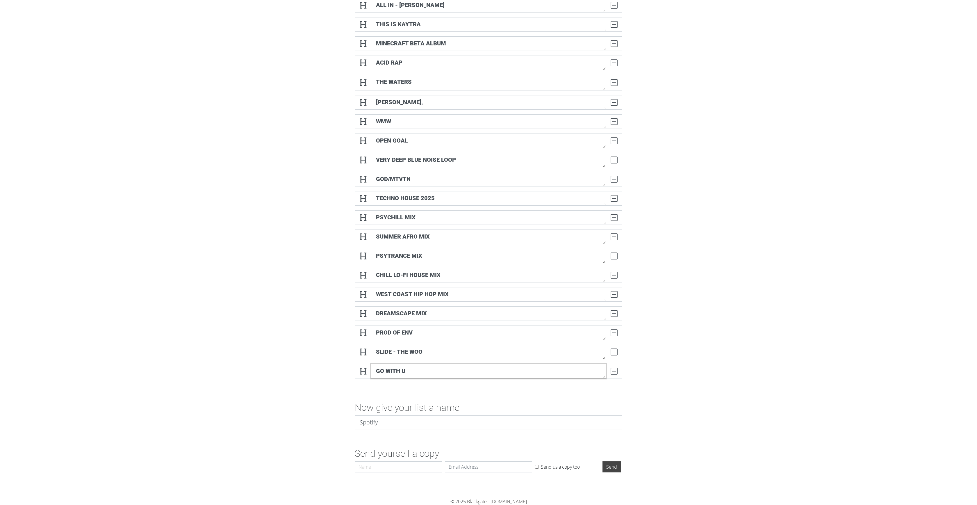
click at [413, 252] on textarea "GO WITH U" at bounding box center [488, 371] width 235 height 15
click at [488, 222] on form "[PERSON_NAME] [PERSON_NAME] LOST SOULS DELETE LOST YOU (RUN) DELETE MALL GRAB D…" at bounding box center [488, 157] width 977 height 635
drag, startPoint x: 426, startPoint y: 358, endPoint x: 428, endPoint y: 329, distance: 29.1
click at [428, 252] on div "[PERSON_NAME] [PERSON_NAME] LOST SOULS DELETE LOST YOU (RUN) DELETE MALL GRAB D…" at bounding box center [489, 113] width 268 height 539
click at [455, 252] on div "SLIDE - THE WOO DELETE" at bounding box center [488, 373] width 270 height 19
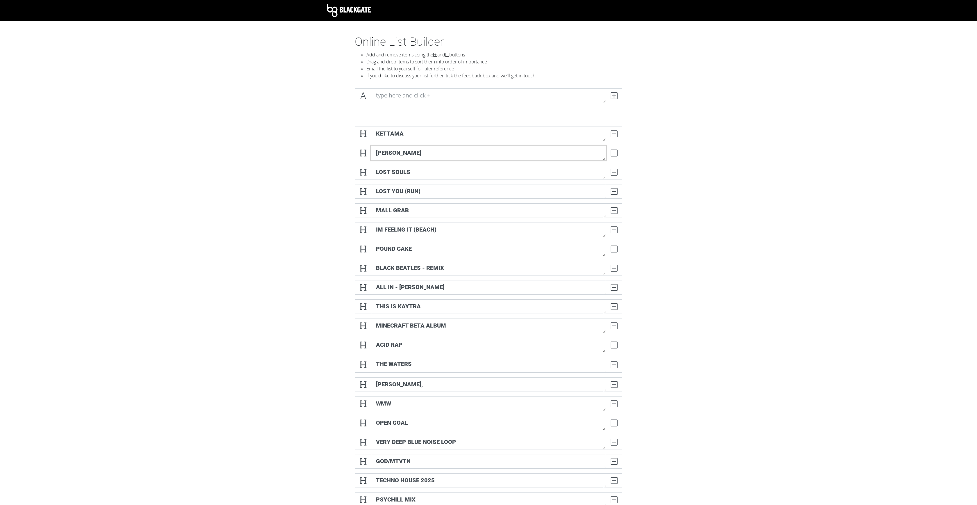
scroll to position [0, 0]
drag, startPoint x: 390, startPoint y: 169, endPoint x: 389, endPoint y: 134, distance: 34.9
click at [389, 134] on div "[PERSON_NAME] [PERSON_NAME] LOST SOULS DELETE LOST YOU (RUN) DELETE MALL GRAB D…" at bounding box center [489, 396] width 332 height 548
click at [488, 128] on section "Online List Builder Add and remove items using the and buttons Drag and drop it…" at bounding box center [488, 407] width 977 height 745
drag, startPoint x: 811, startPoint y: 129, endPoint x: 807, endPoint y: 127, distance: 4.4
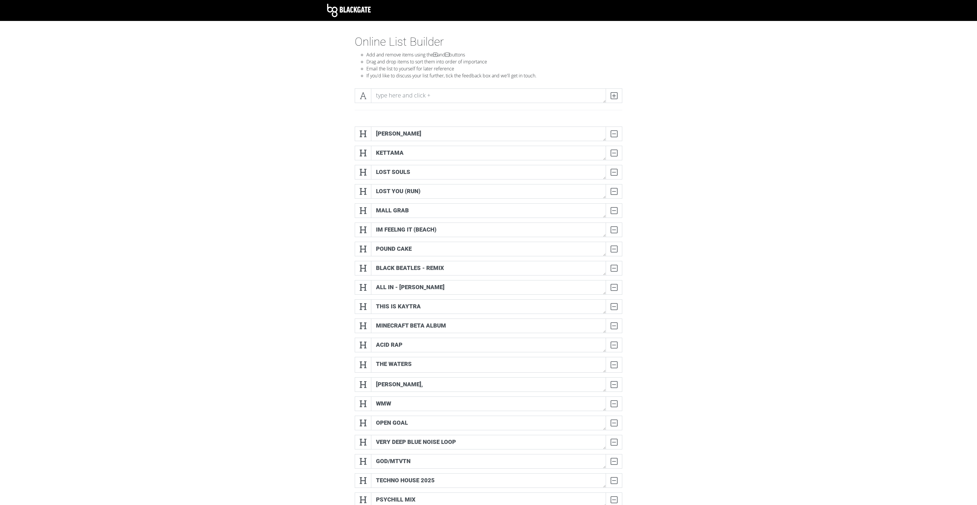
click at [488, 129] on section "Online List Builder Add and remove items using the and buttons Drag and drop it…" at bounding box center [488, 407] width 977 height 745
